Goal: Information Seeking & Learning: Check status

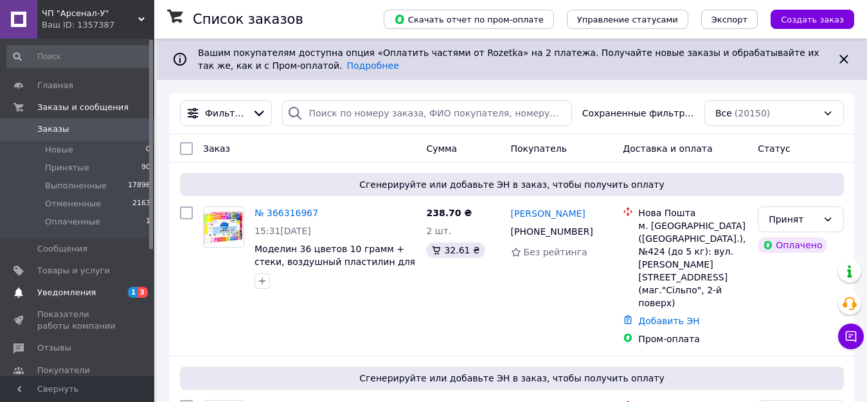
click at [77, 290] on span "Уведомления" at bounding box center [66, 293] width 59 height 12
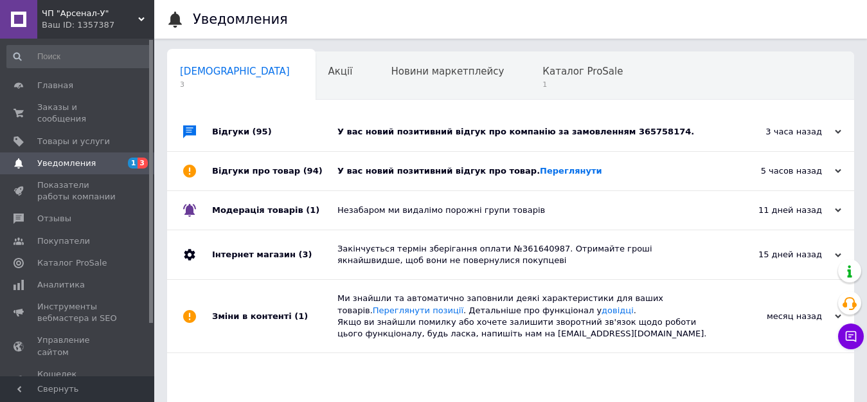
click at [437, 136] on div "У вас новий позитивний відгук про компанію за замовленням 365758174." at bounding box center [526, 132] width 376 height 12
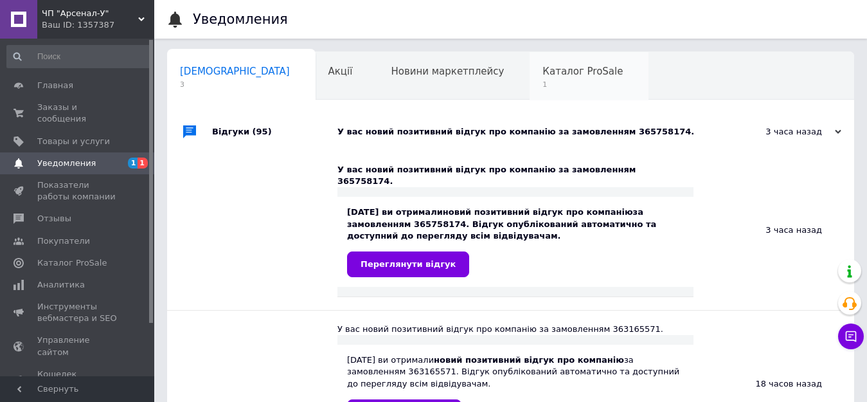
click at [530, 79] on div "Каталог ProSale 1" at bounding box center [589, 76] width 119 height 49
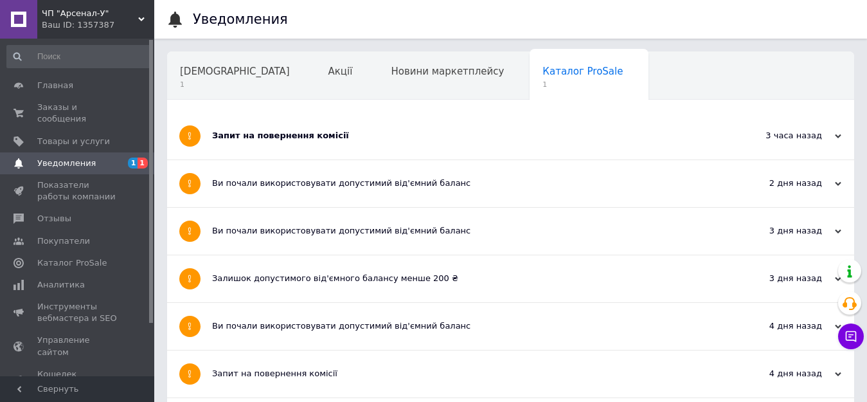
click at [309, 132] on div "Запит на повернення комісії" at bounding box center [462, 136] width 501 height 12
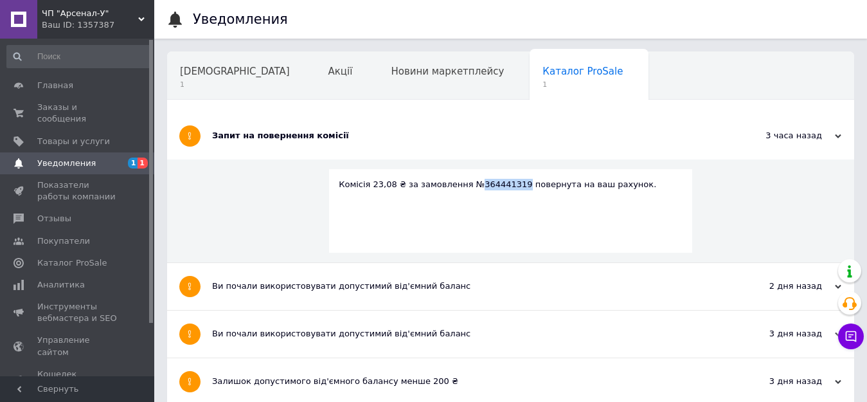
drag, startPoint x: 504, startPoint y: 184, endPoint x: 467, endPoint y: 183, distance: 36.7
click at [467, 183] on div "Комісія 23,08 ₴ за замовлення №364441319 повернута на ваш рахунок." at bounding box center [511, 185] width 344 height 12
copy div "364441319"
click at [73, 105] on span "Заказы и сообщения" at bounding box center [78, 113] width 82 height 23
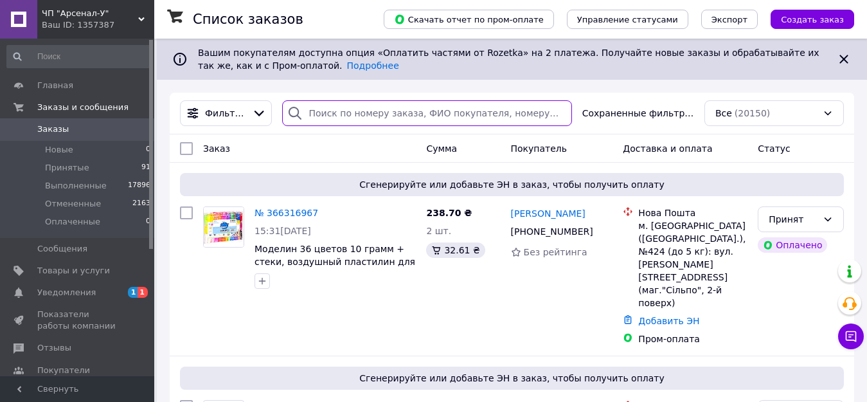
paste input "364441319"
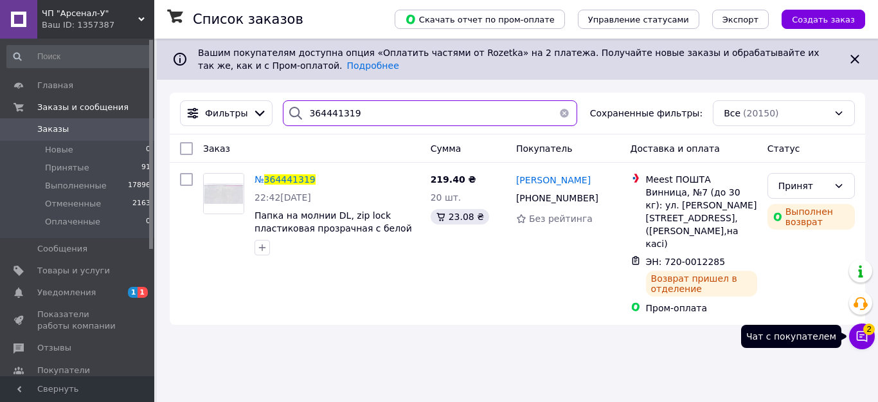
type input "364441319"
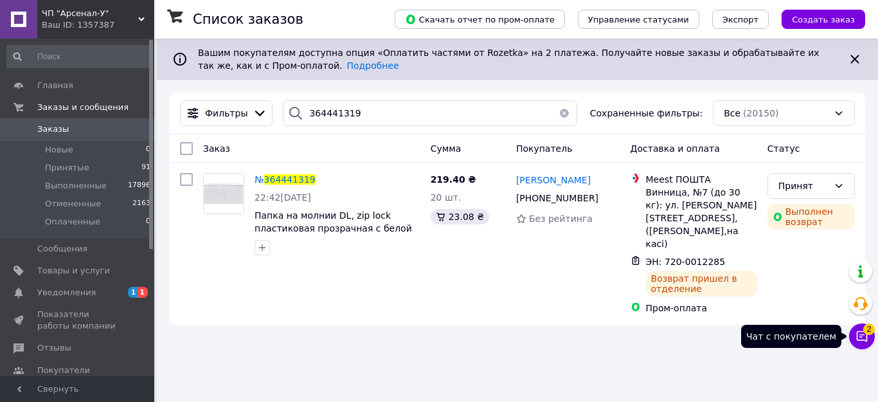
click at [869, 333] on button "Чат с покупателем 2" at bounding box center [862, 336] width 26 height 26
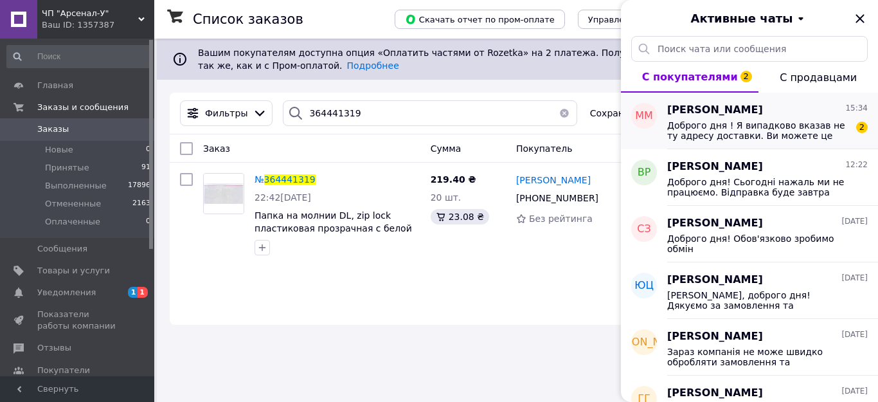
click at [722, 118] on div "Доброго дня ! Я випадково вказав не ту адресу доставки. Ви можете це замовлення…" at bounding box center [767, 129] width 201 height 23
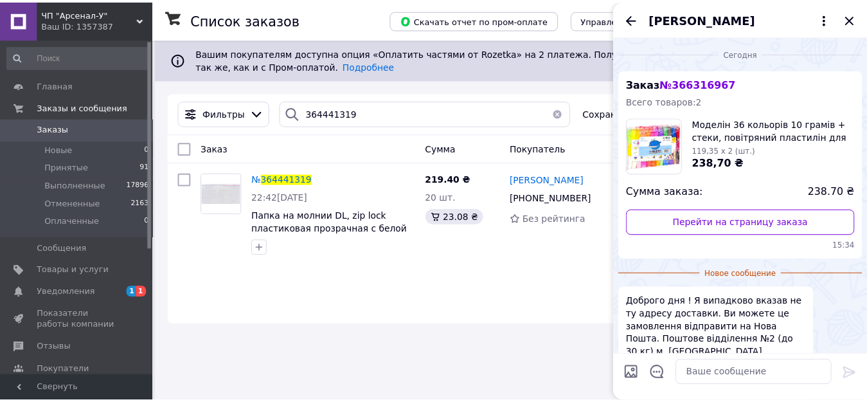
scroll to position [104, 0]
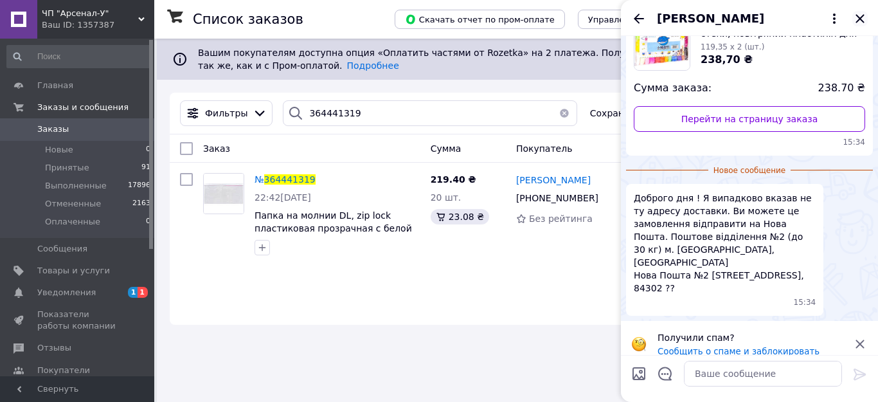
click at [859, 22] on icon "Закрыть" at bounding box center [860, 18] width 15 height 15
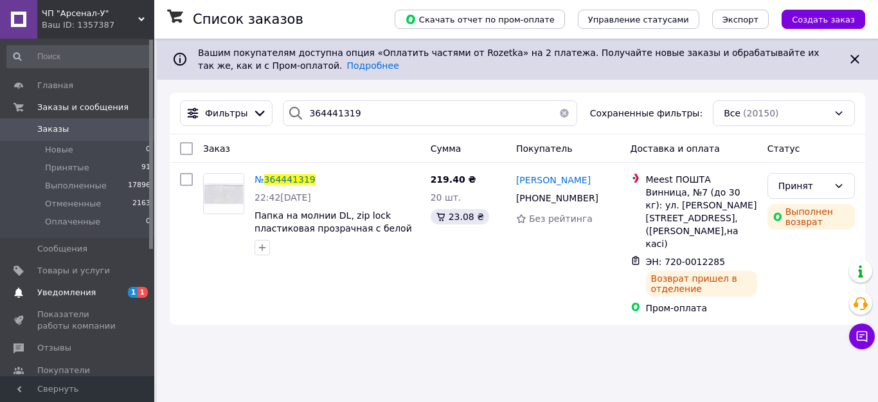
click at [68, 298] on span "Уведомления" at bounding box center [66, 293] width 59 height 12
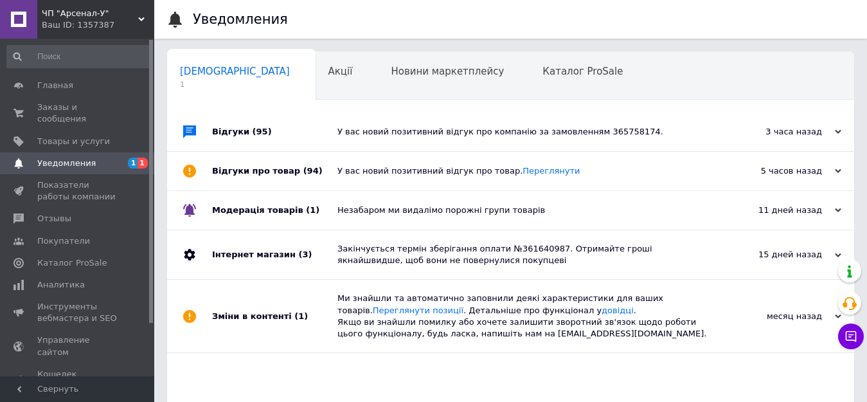
click at [373, 134] on div "У вас новий позитивний відгук про компанію за замовленням 365758174." at bounding box center [526, 132] width 376 height 12
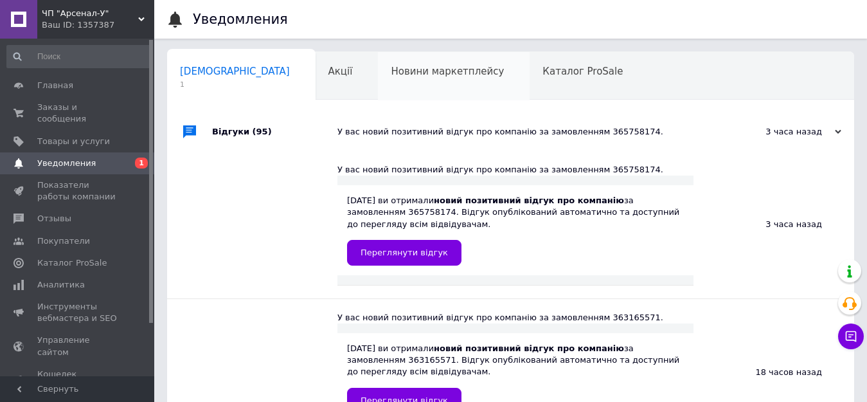
click at [391, 71] on span "Новини маркетплейсу" at bounding box center [447, 72] width 113 height 12
